Goal: Task Accomplishment & Management: Manage account settings

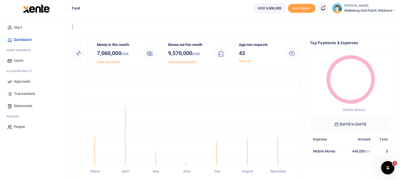
click at [23, 79] on span "Approvals" at bounding box center [22, 82] width 16 height 6
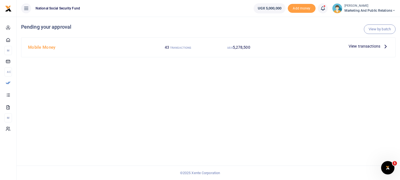
click at [358, 47] on span "View transactions" at bounding box center [364, 46] width 32 height 6
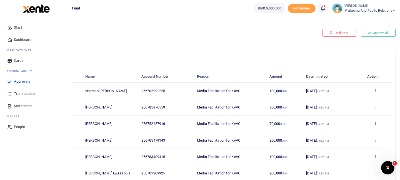
click at [25, 92] on span "Transactions" at bounding box center [24, 94] width 21 height 6
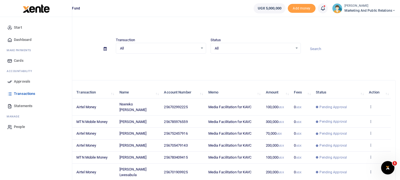
click at [27, 82] on span "Approvals" at bounding box center [22, 82] width 16 height 6
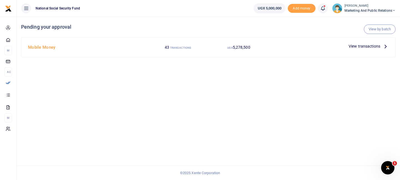
click at [358, 46] on span "View transactions" at bounding box center [364, 46] width 32 height 6
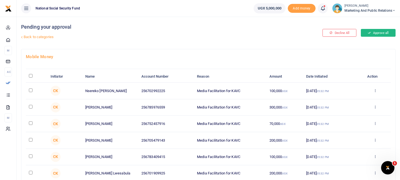
click at [378, 33] on button "Approve all" at bounding box center [377, 33] width 35 height 8
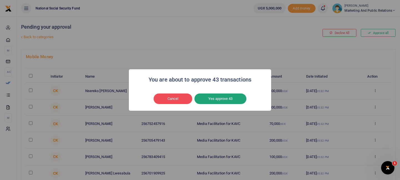
click at [227, 98] on button "Yes approve 43" at bounding box center [220, 98] width 52 height 11
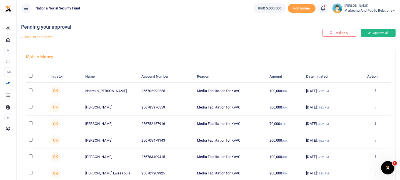
click at [380, 36] on button "Approve all" at bounding box center [377, 33] width 35 height 8
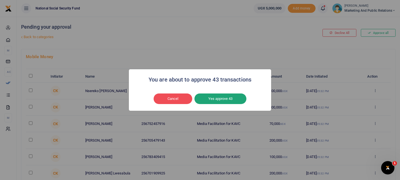
click at [219, 100] on button "Yes approve 43" at bounding box center [220, 98] width 52 height 11
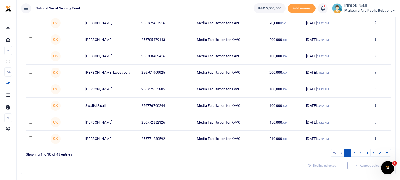
scroll to position [99, 0]
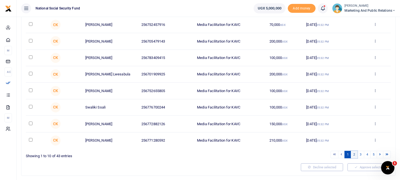
click at [353, 156] on link "2" at bounding box center [353, 153] width 7 height 7
click at [374, 140] on icon at bounding box center [375, 140] width 4 height 4
click at [355, 120] on link "Decline" at bounding box center [354, 119] width 44 height 8
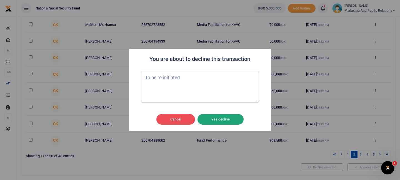
type textarea "To be re-initiated"
click at [212, 114] on button "Yes decline" at bounding box center [220, 119] width 46 height 11
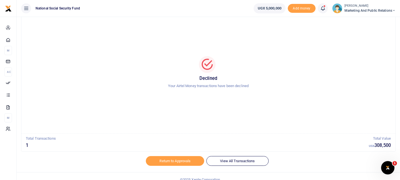
scroll to position [22, 0]
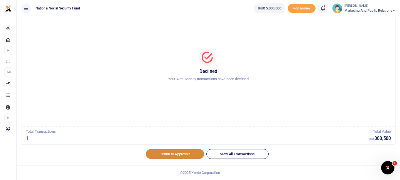
click at [184, 154] on link "Return to Approvals" at bounding box center [175, 153] width 58 height 9
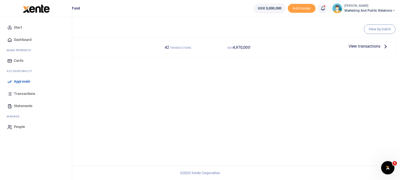
click at [21, 81] on span "Approvals" at bounding box center [22, 82] width 16 height 6
click at [18, 80] on span "Approvals" at bounding box center [22, 82] width 16 height 6
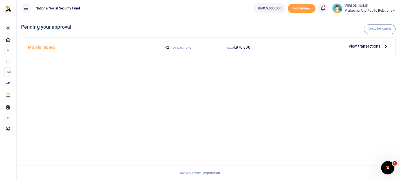
click at [356, 43] on span "View transactions" at bounding box center [364, 46] width 32 height 6
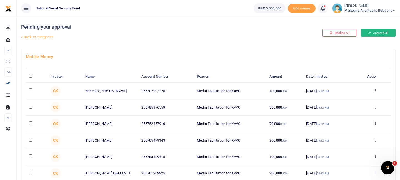
click at [376, 33] on button "Approve all" at bounding box center [377, 33] width 35 height 8
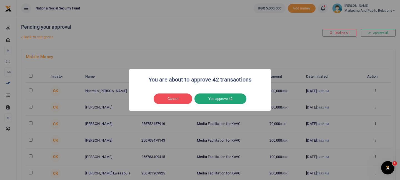
click at [223, 97] on button "Yes approve 42" at bounding box center [220, 98] width 52 height 11
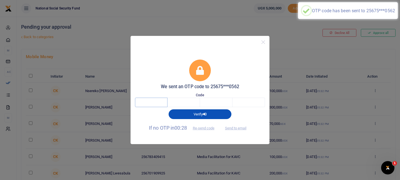
click at [156, 104] on input "text" at bounding box center [151, 101] width 32 height 9
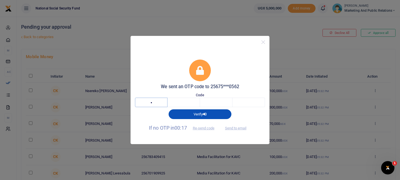
type input "1"
type input "3"
type input "6"
